Goal: Check status: Check status

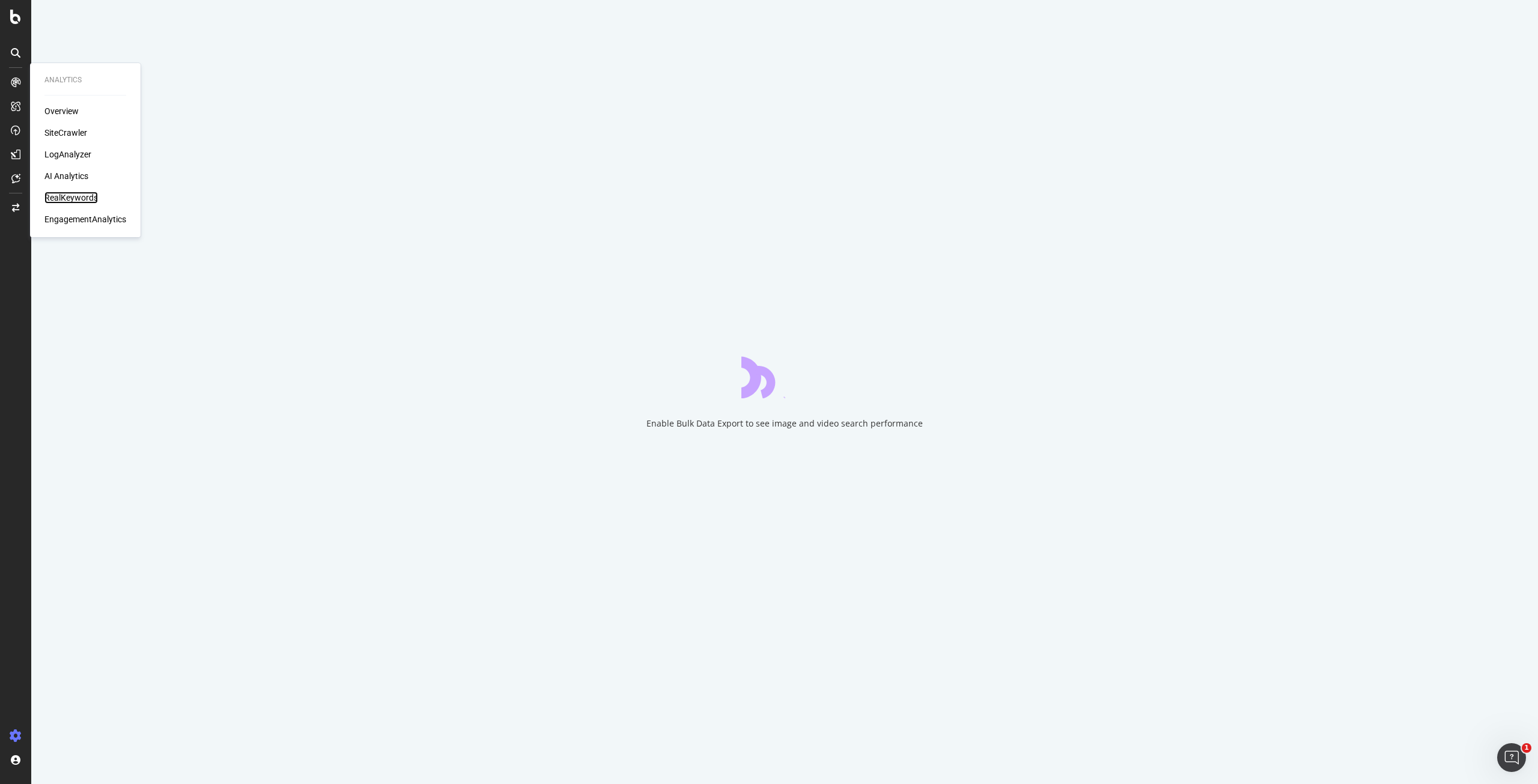
click at [64, 203] on div "RealKeywords" at bounding box center [71, 198] width 53 height 12
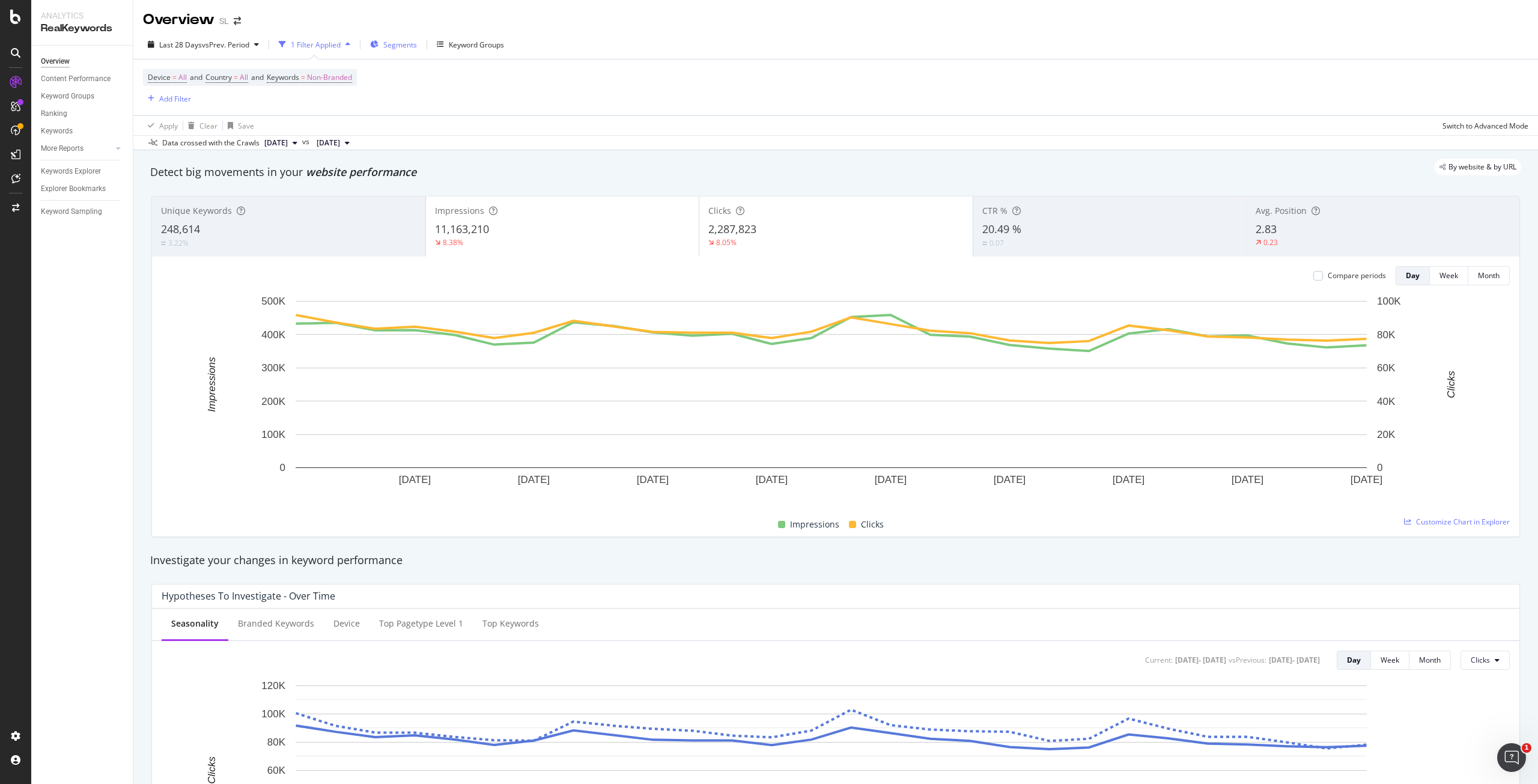
click at [417, 46] on span "Segments" at bounding box center [400, 45] width 33 height 10
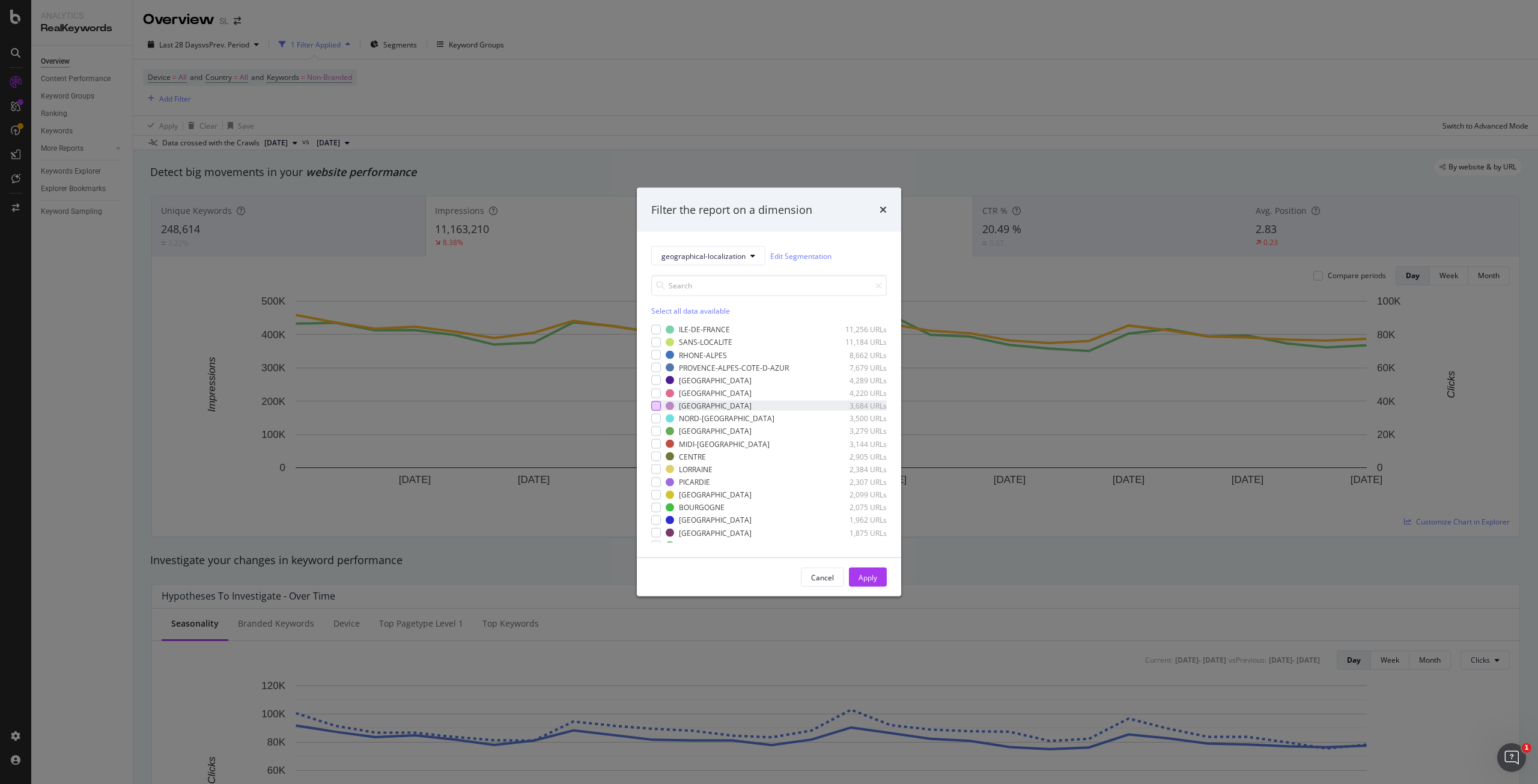
click at [660, 408] on div "modal" at bounding box center [655, 405] width 10 height 10
click at [876, 575] on div "Apply" at bounding box center [867, 577] width 19 height 10
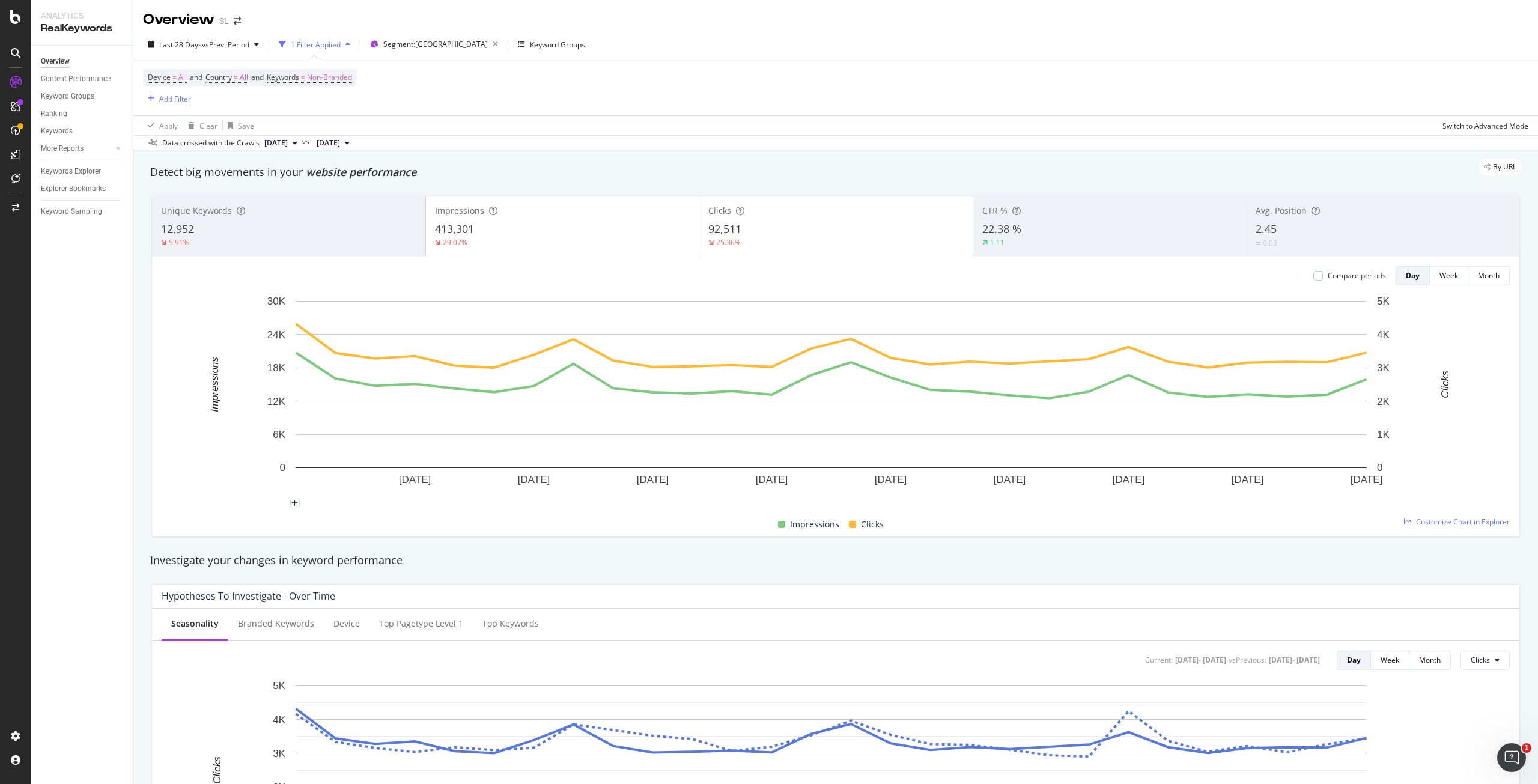
click at [187, 473] on rect "A chart." at bounding box center [831, 399] width 1339 height 209
click at [205, 51] on div "Last 28 Days vs Prev. Period" at bounding box center [203, 44] width 121 height 18
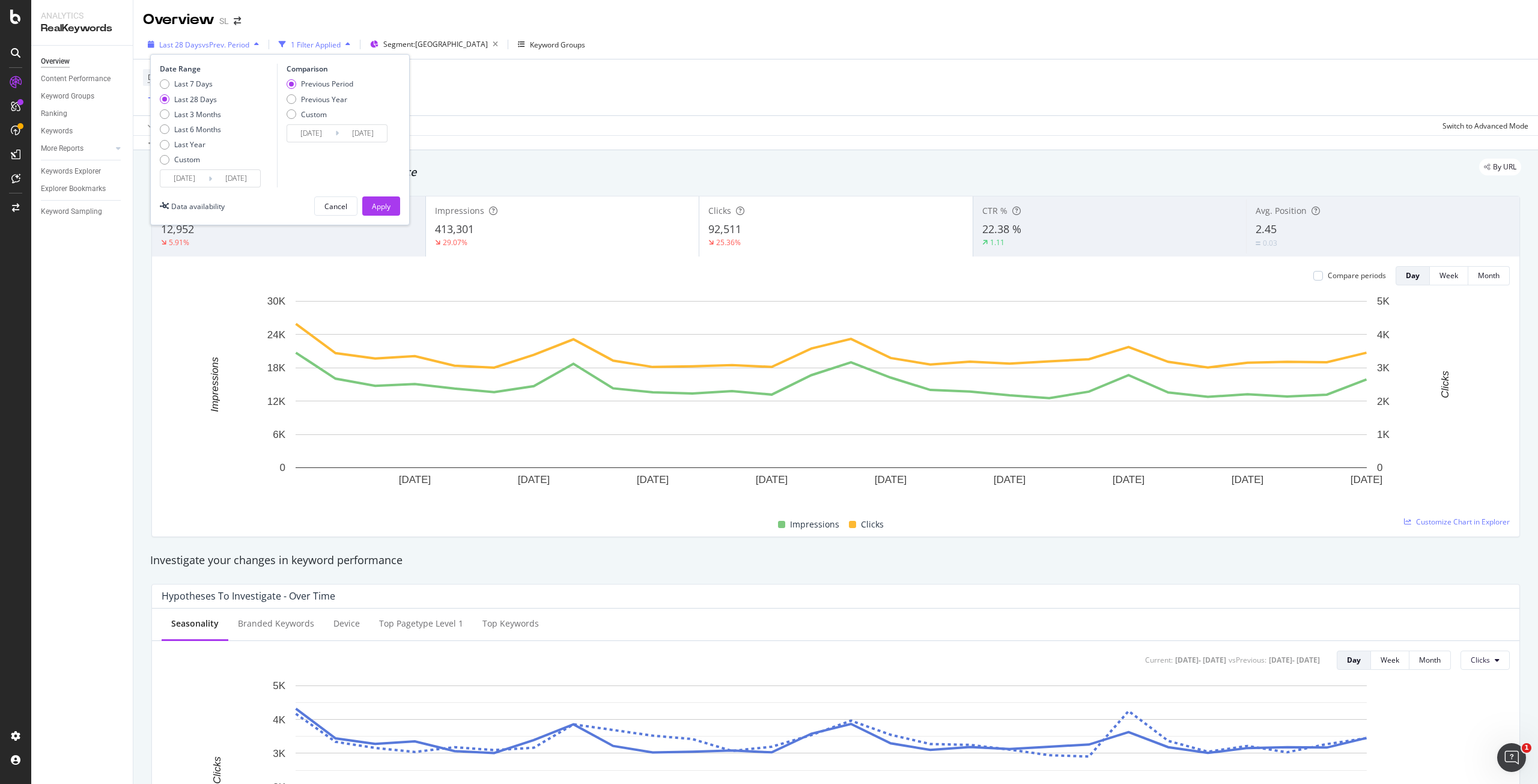
click at [208, 44] on span "vs Prev. Period" at bounding box center [225, 45] width 48 height 10
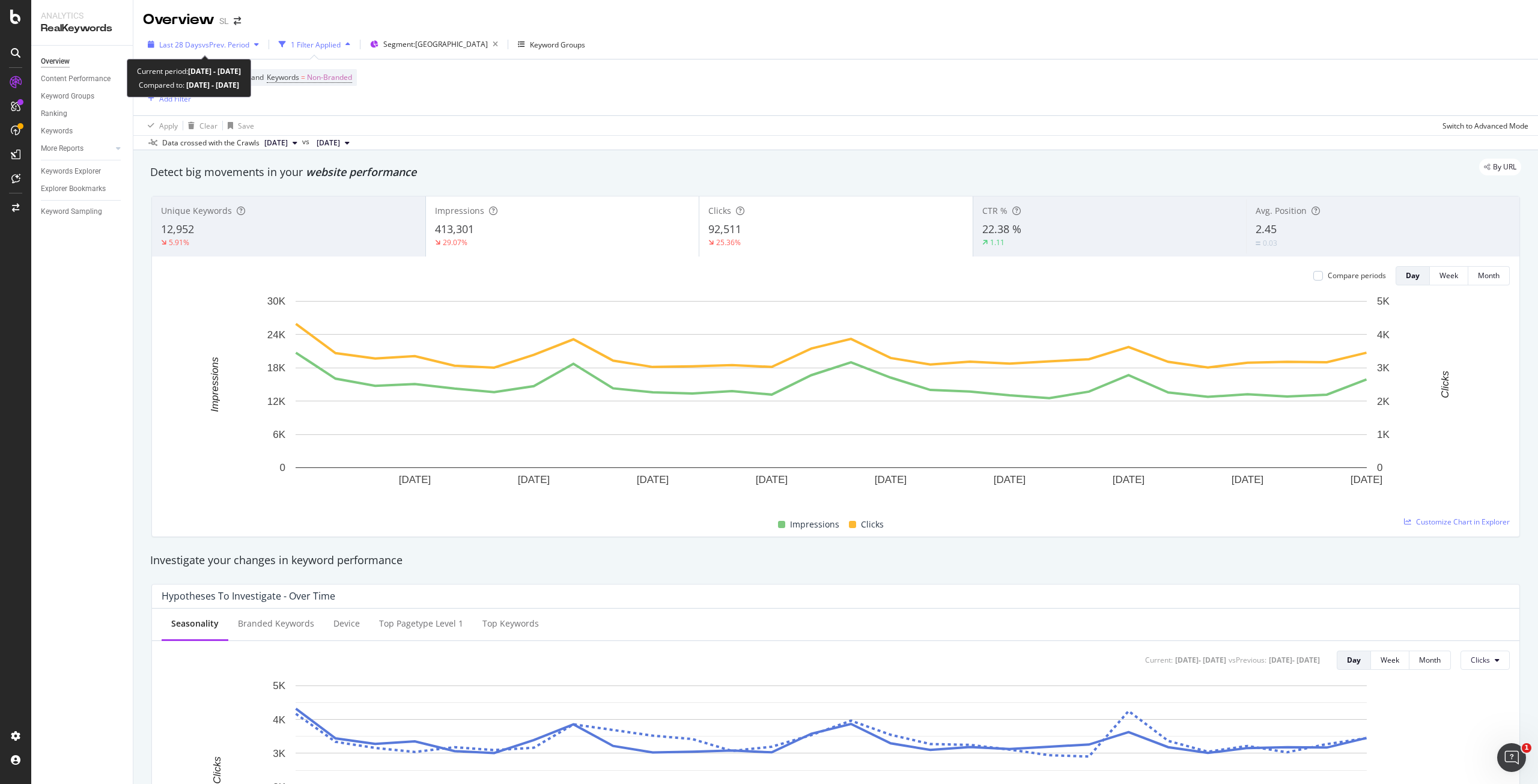
click at [256, 44] on div "button" at bounding box center [256, 44] width 14 height 7
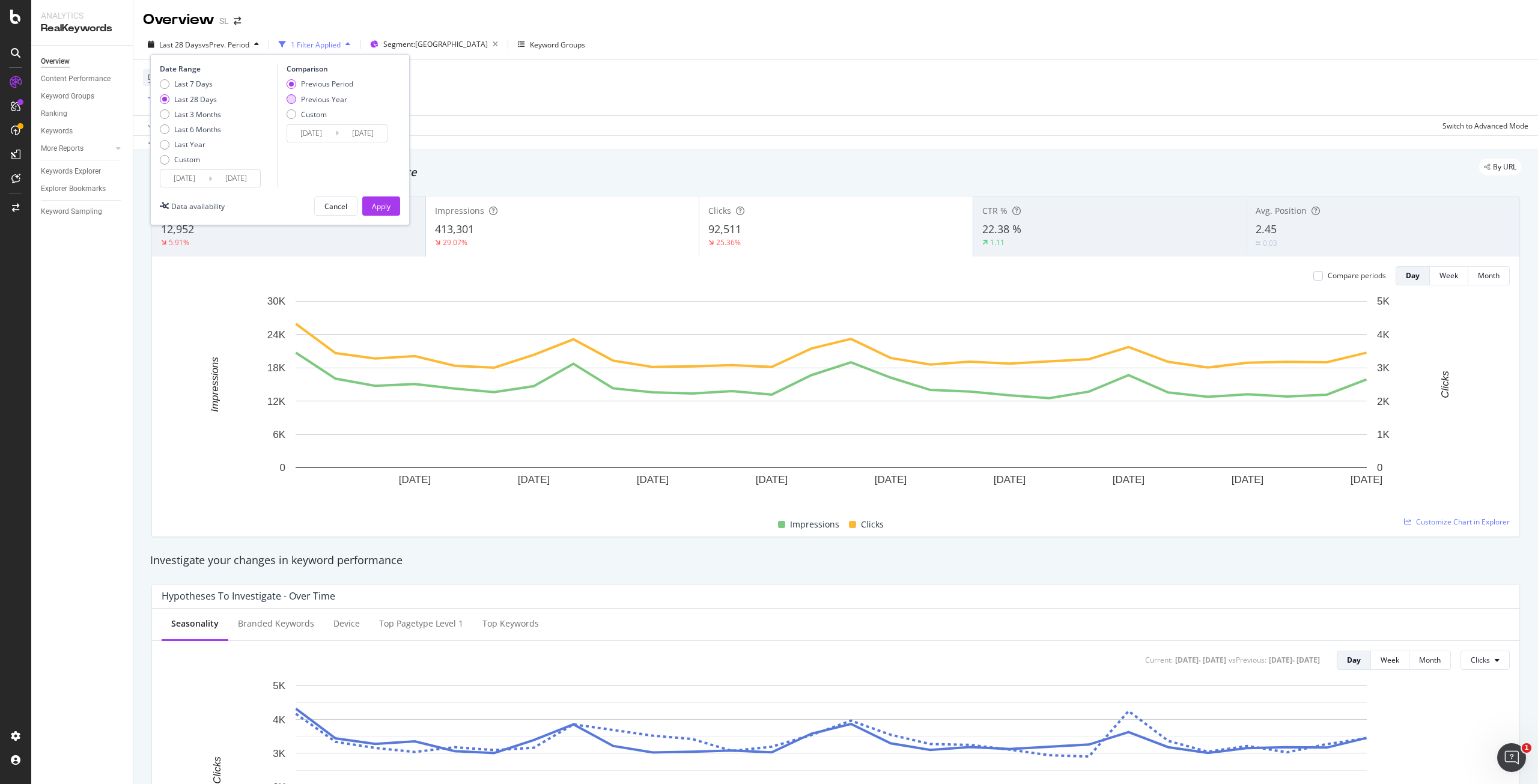
click at [293, 101] on div "Previous Year" at bounding box center [291, 98] width 10 height 10
type input "2024/09/08"
type input "2024/10/05"
click at [391, 207] on button "Apply" at bounding box center [381, 206] width 38 height 19
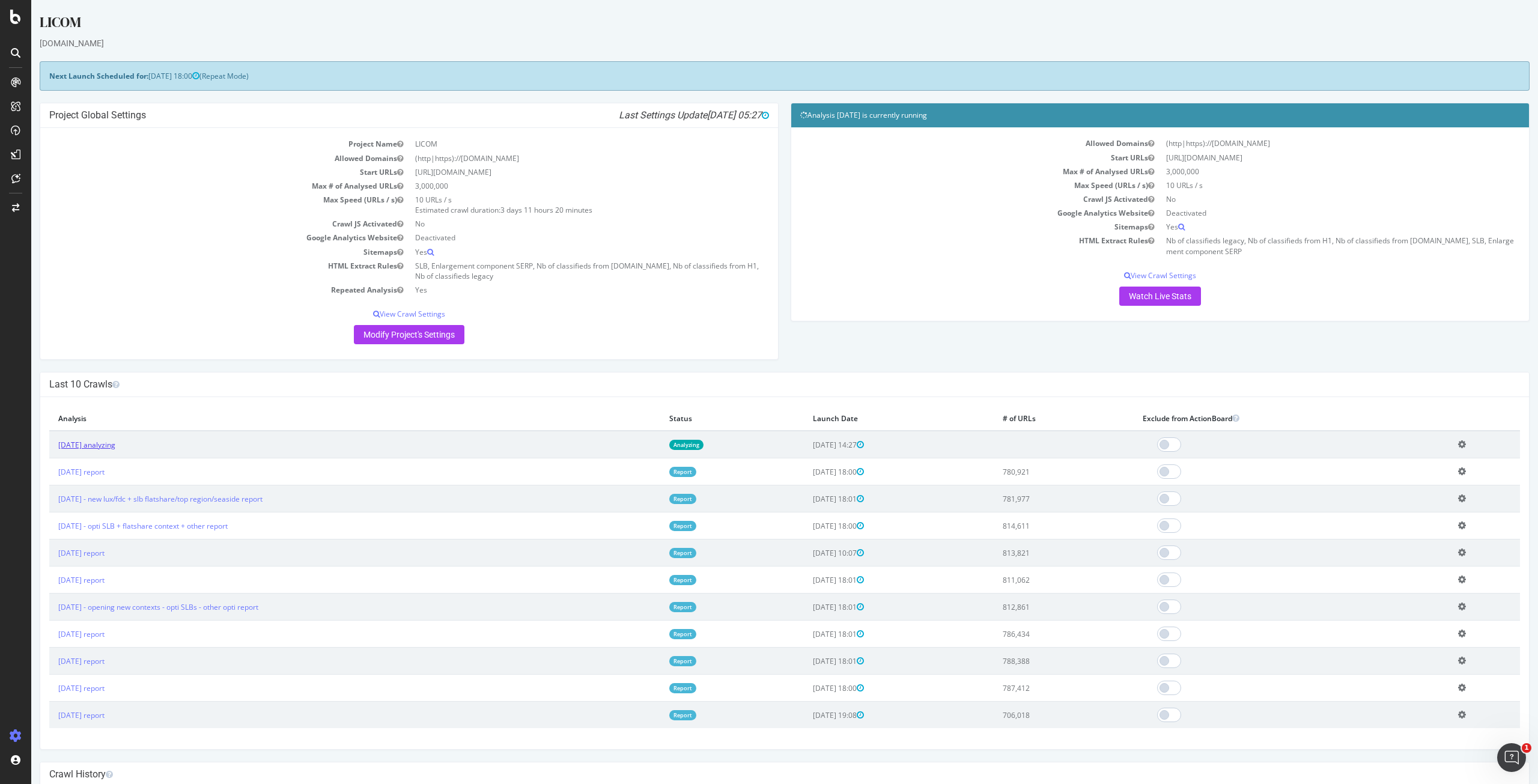
click at [88, 444] on link "[DATE] analyzing" at bounding box center [87, 445] width 57 height 10
